Goal: Check status: Check status

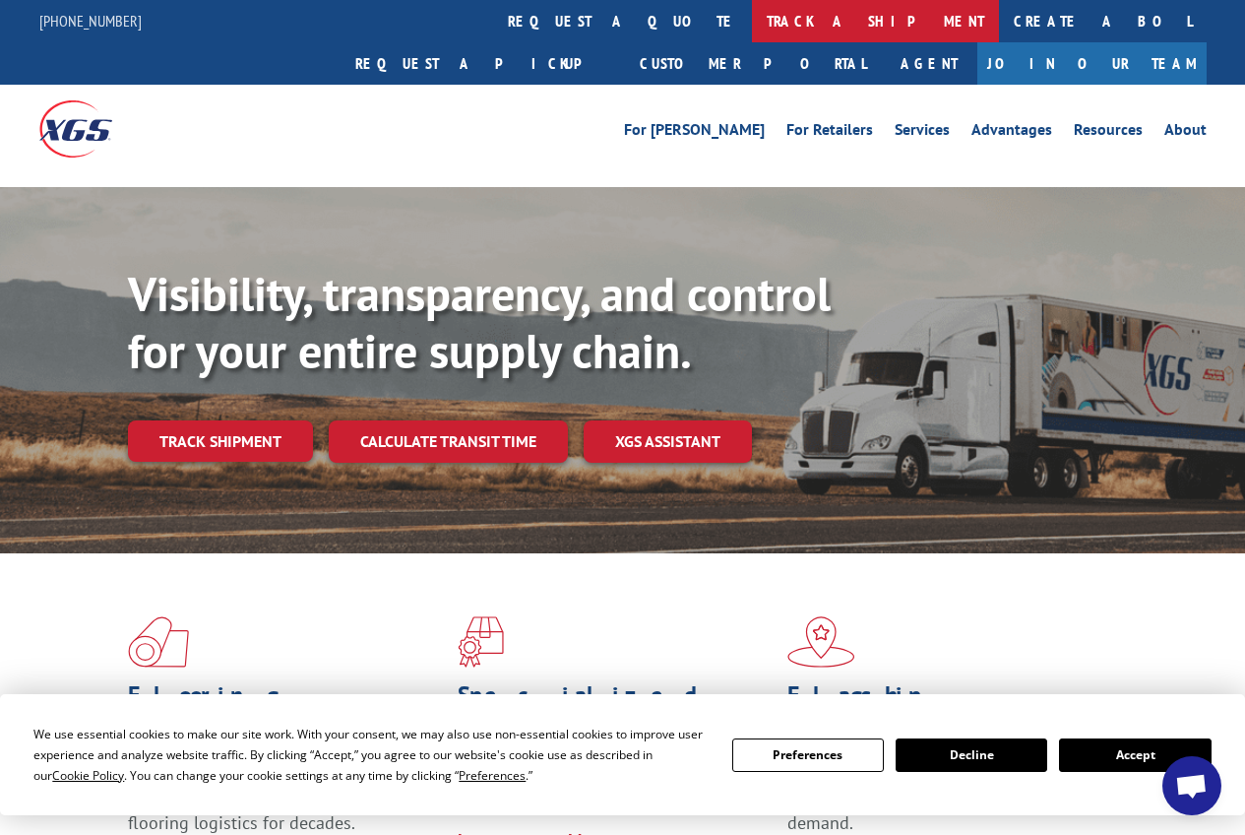
click at [752, 26] on link "track a shipment" at bounding box center [875, 21] width 247 height 42
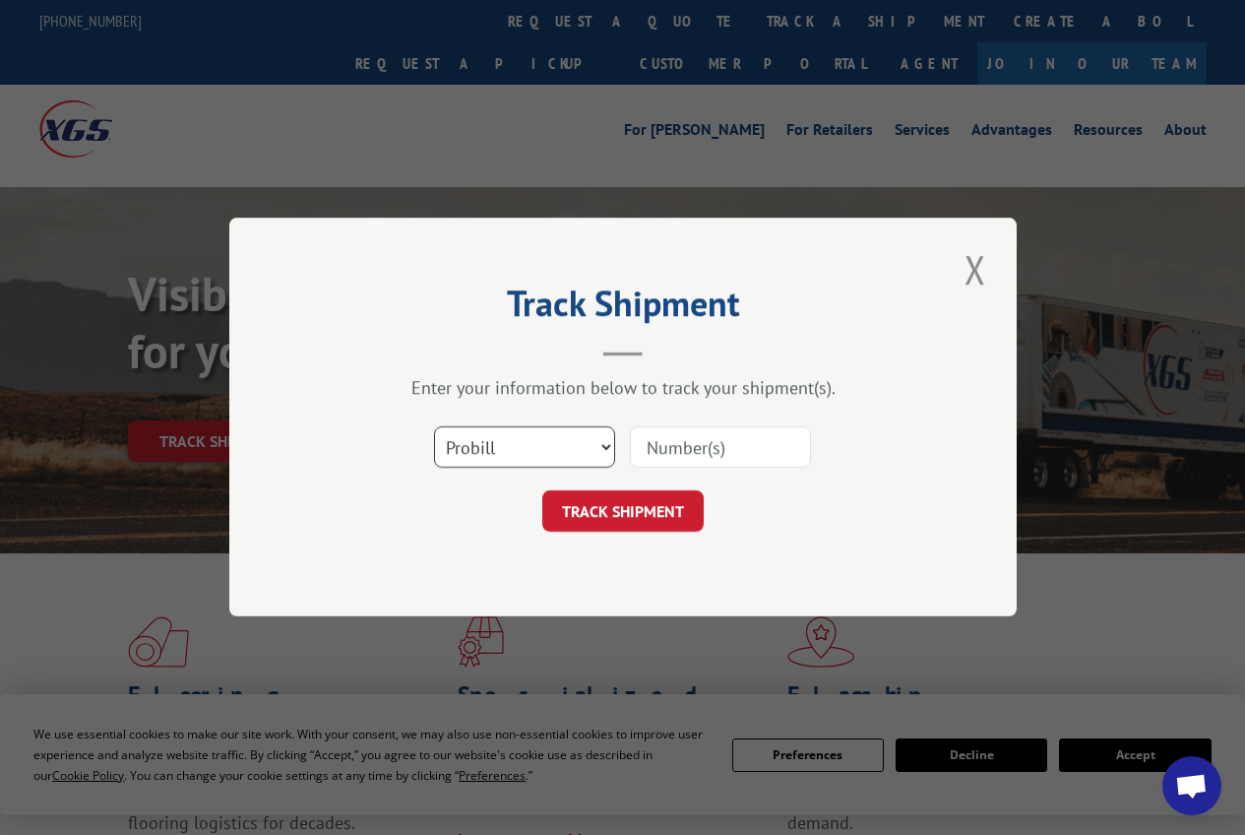
click at [604, 445] on select "Select category... Probill BOL PO" at bounding box center [524, 447] width 181 height 41
select select "bol"
click at [434, 427] on select "Select category... Probill BOL PO" at bounding box center [524, 447] width 181 height 41
click at [699, 449] on input at bounding box center [720, 447] width 181 height 41
type input "5893353"
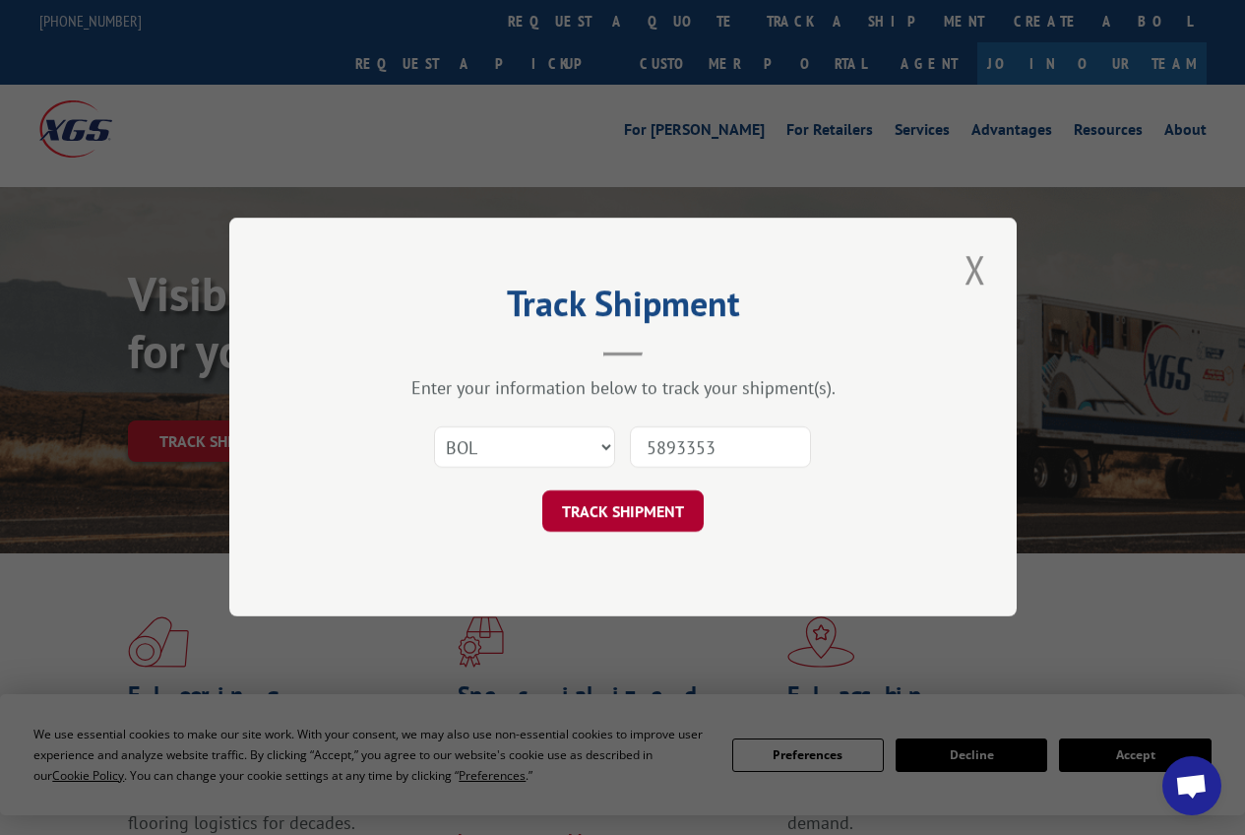
click at [669, 510] on button "TRACK SHIPMENT" at bounding box center [622, 511] width 161 height 41
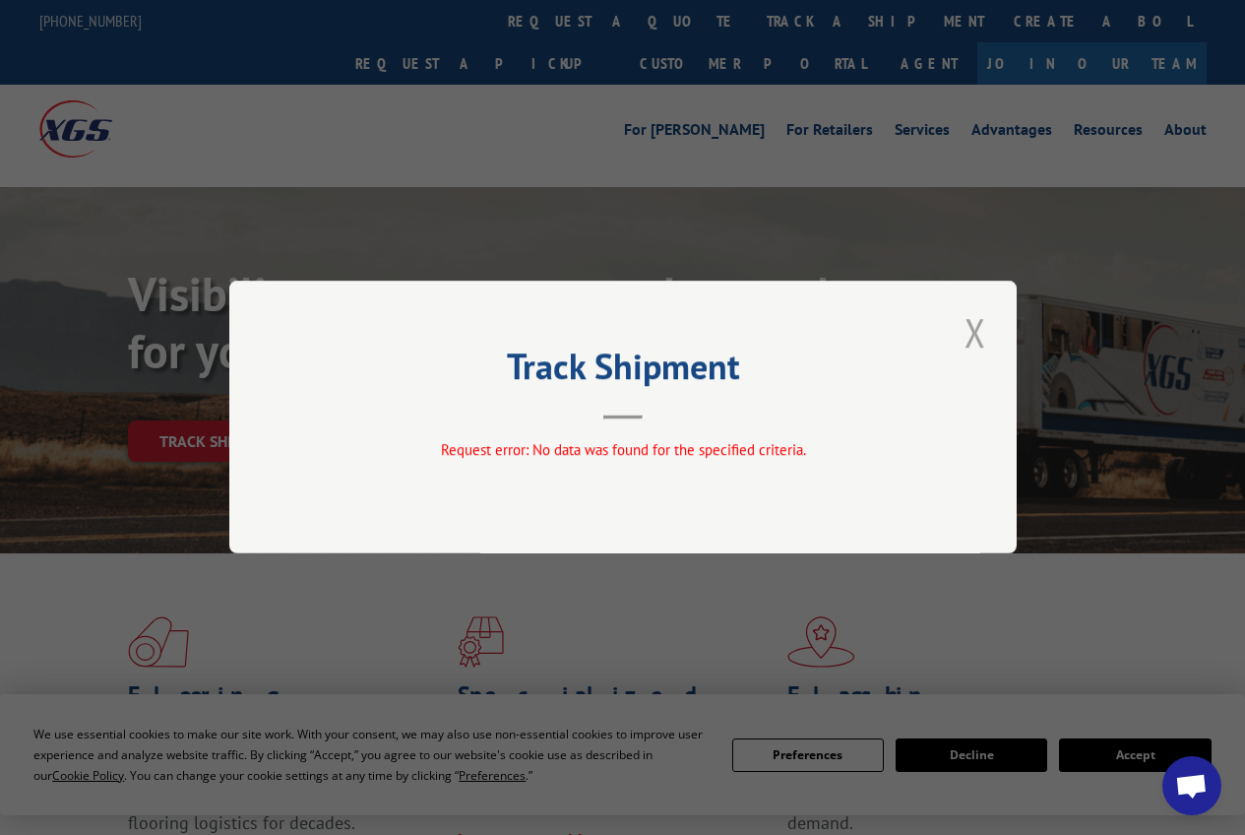
click at [967, 332] on button "Close modal" at bounding box center [975, 332] width 33 height 54
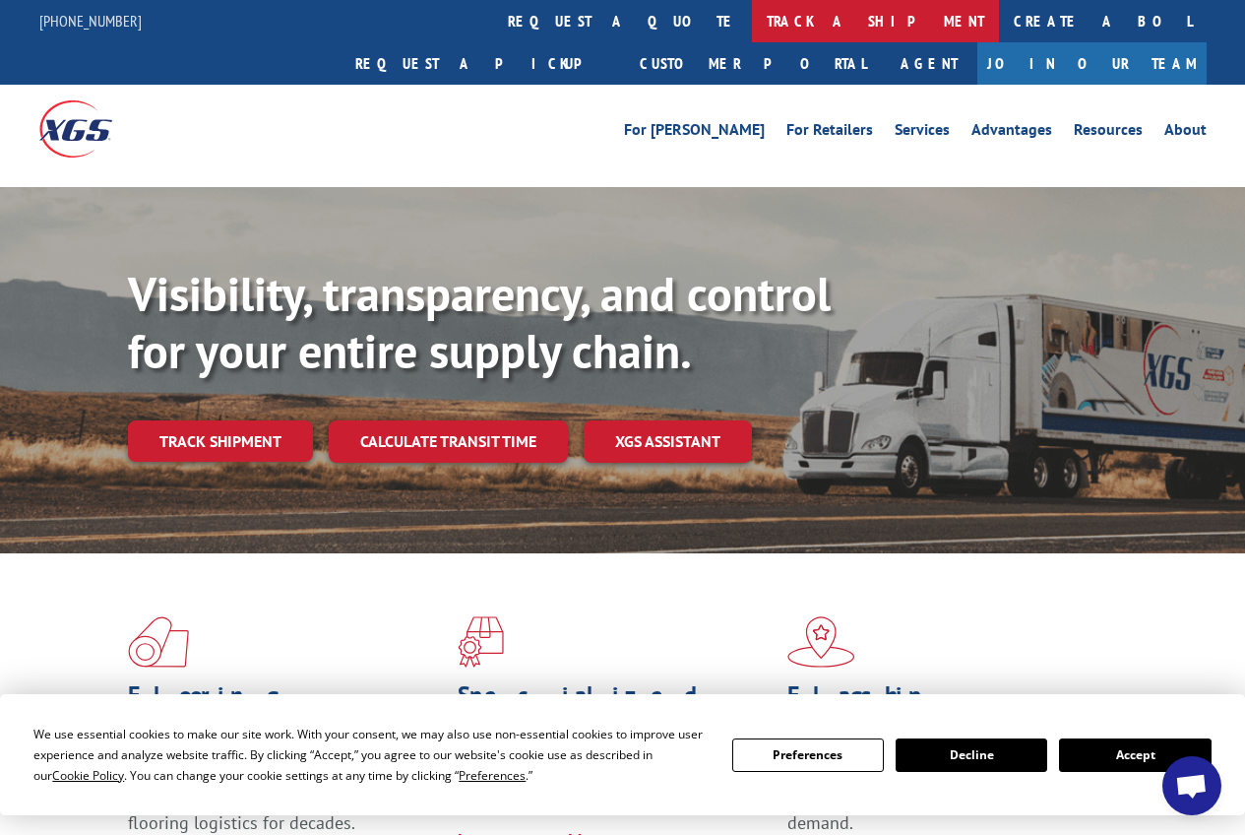
click at [752, 23] on link "track a shipment" at bounding box center [875, 21] width 247 height 42
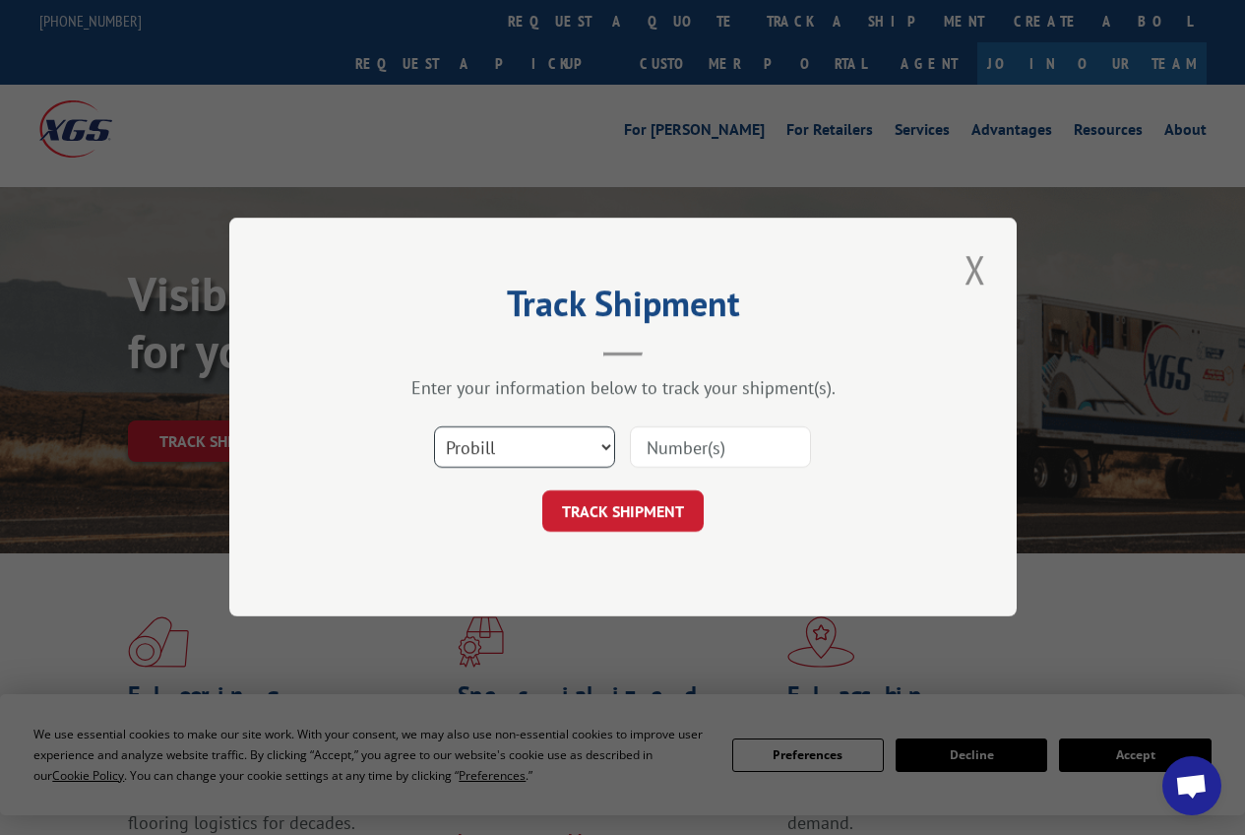
click at [606, 444] on select "Select category... Probill BOL PO" at bounding box center [524, 447] width 181 height 41
select select "bol"
click at [434, 427] on select "Select category... Probill BOL PO" at bounding box center [524, 447] width 181 height 41
click at [685, 445] on input at bounding box center [720, 447] width 181 height 41
type input "4893353"
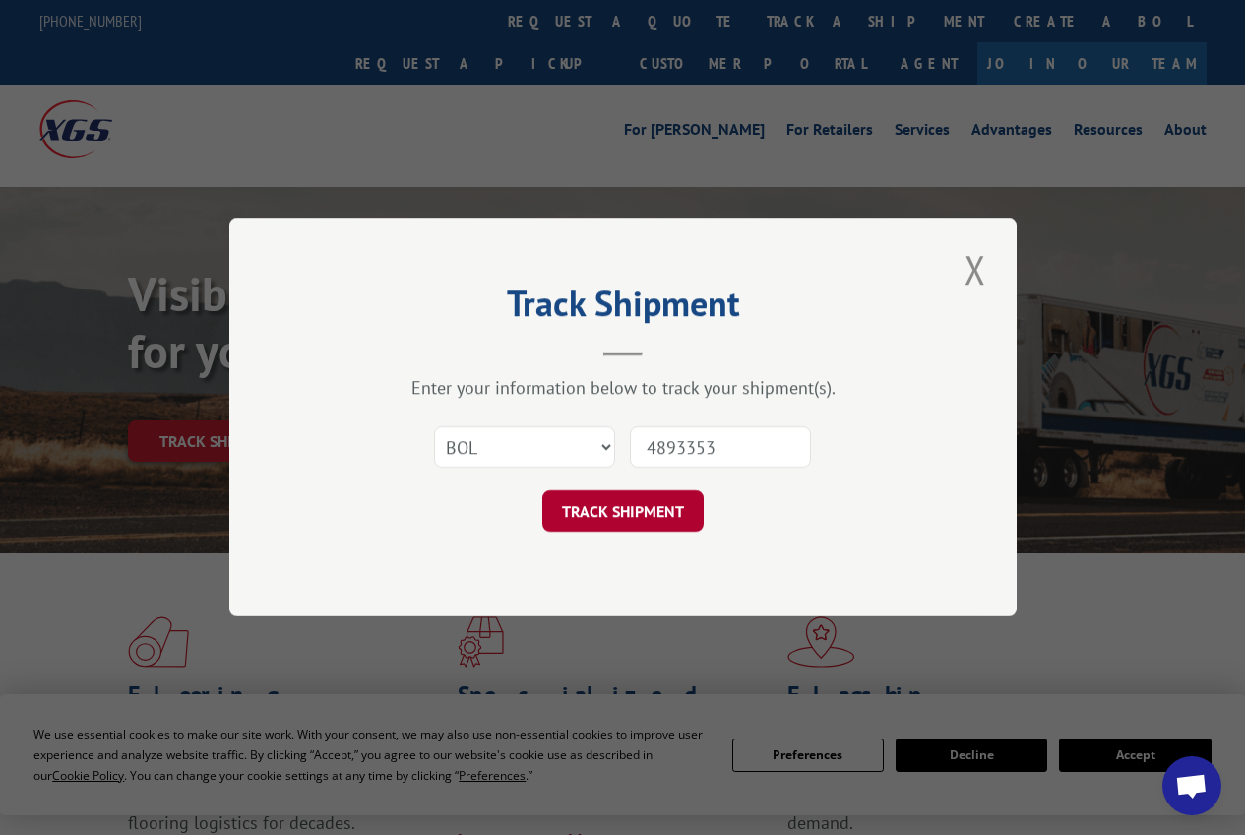
click at [655, 514] on button "TRACK SHIPMENT" at bounding box center [622, 511] width 161 height 41
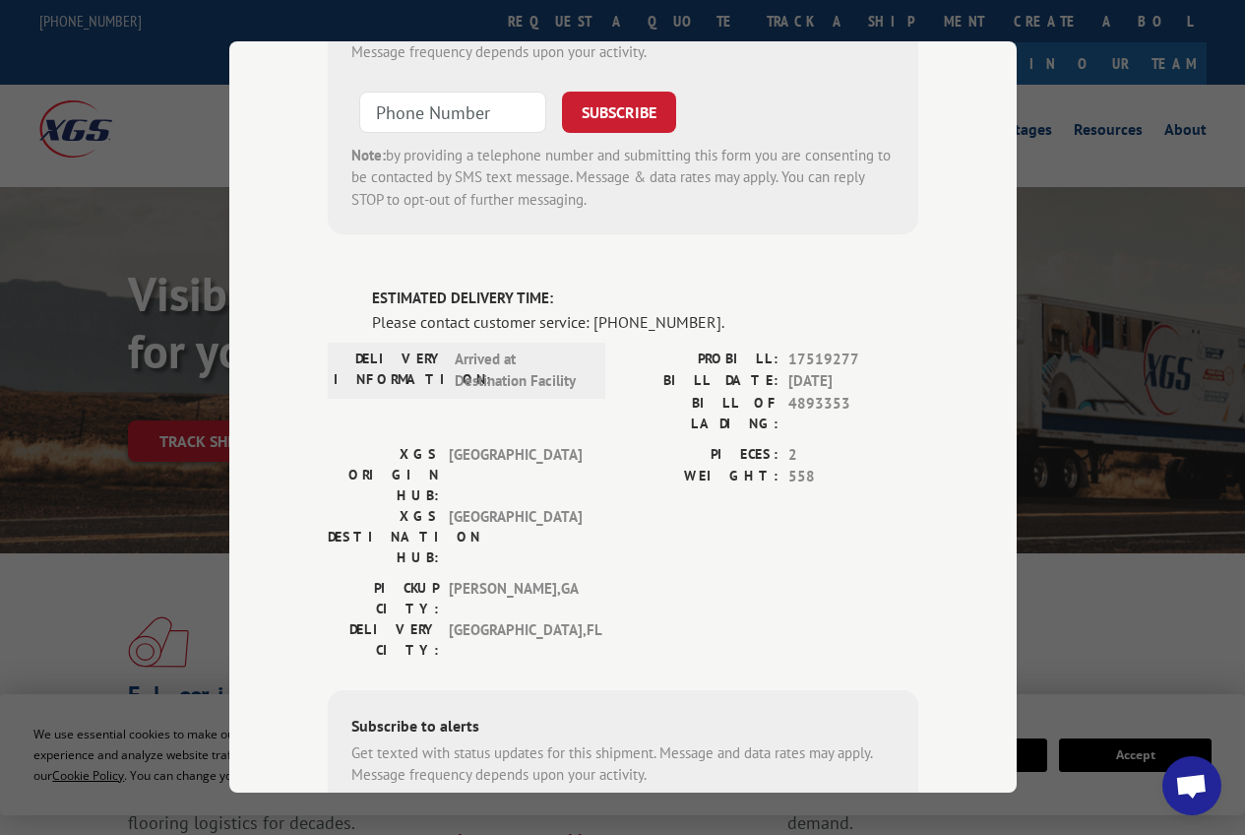
scroll to position [687, 0]
